Goal: Navigation & Orientation: Find specific page/section

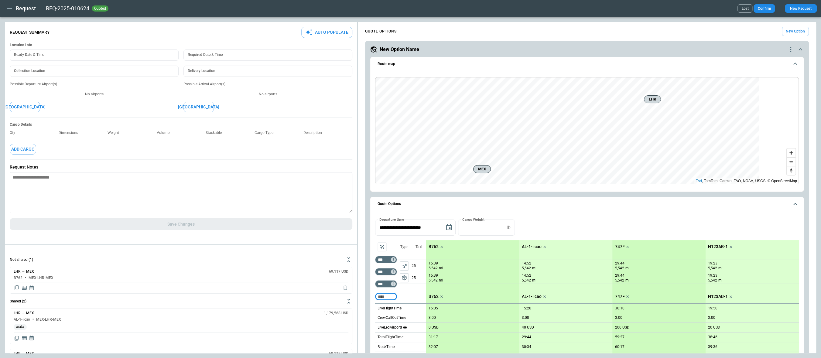
click at [13, 8] on icon "button" at bounding box center [9, 8] width 7 height 7
click at [21, 60] on li "Profile" at bounding box center [28, 62] width 46 height 10
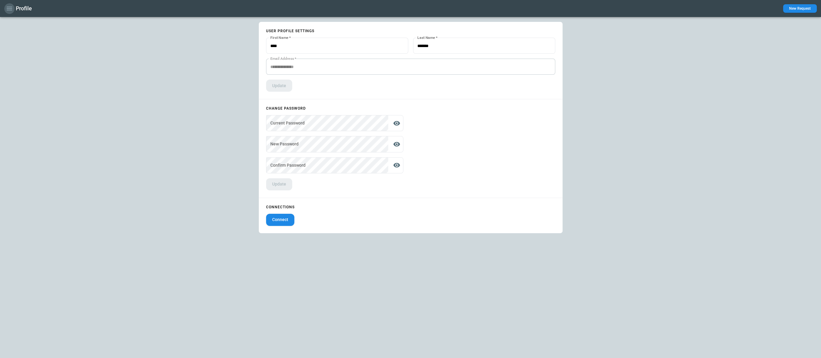
click at [9, 9] on icon "button" at bounding box center [9, 8] width 7 height 7
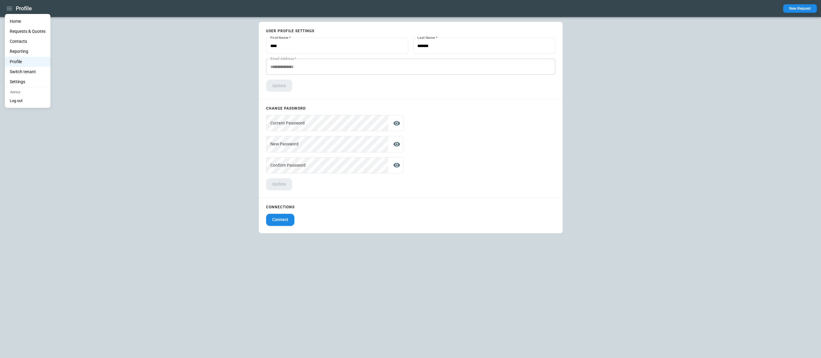
click at [11, 19] on li "Home" at bounding box center [28, 21] width 46 height 10
click at [25, 23] on li "Home" at bounding box center [28, 21] width 46 height 10
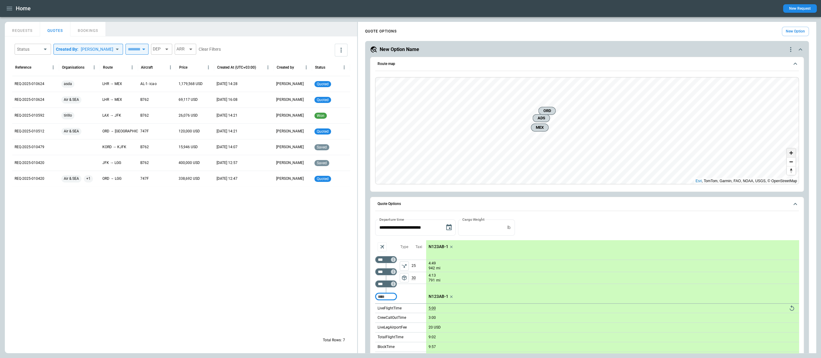
click at [793, 152] on span "Zoom in" at bounding box center [791, 153] width 9 height 9
click at [667, 184] on div "MEX ADS ORD Esri , TomTom, Garmin, FAO, NOAA, USGS, © OpenStreetMap" at bounding box center [587, 132] width 424 height 115
click at [10, 10] on icon "button" at bounding box center [9, 8] width 7 height 7
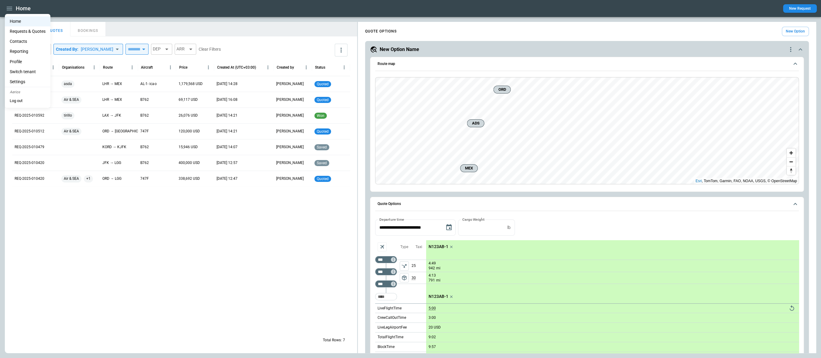
click at [35, 63] on li "Profile" at bounding box center [28, 62] width 46 height 10
